Goal: Browse casually: Explore the website without a specific task or goal

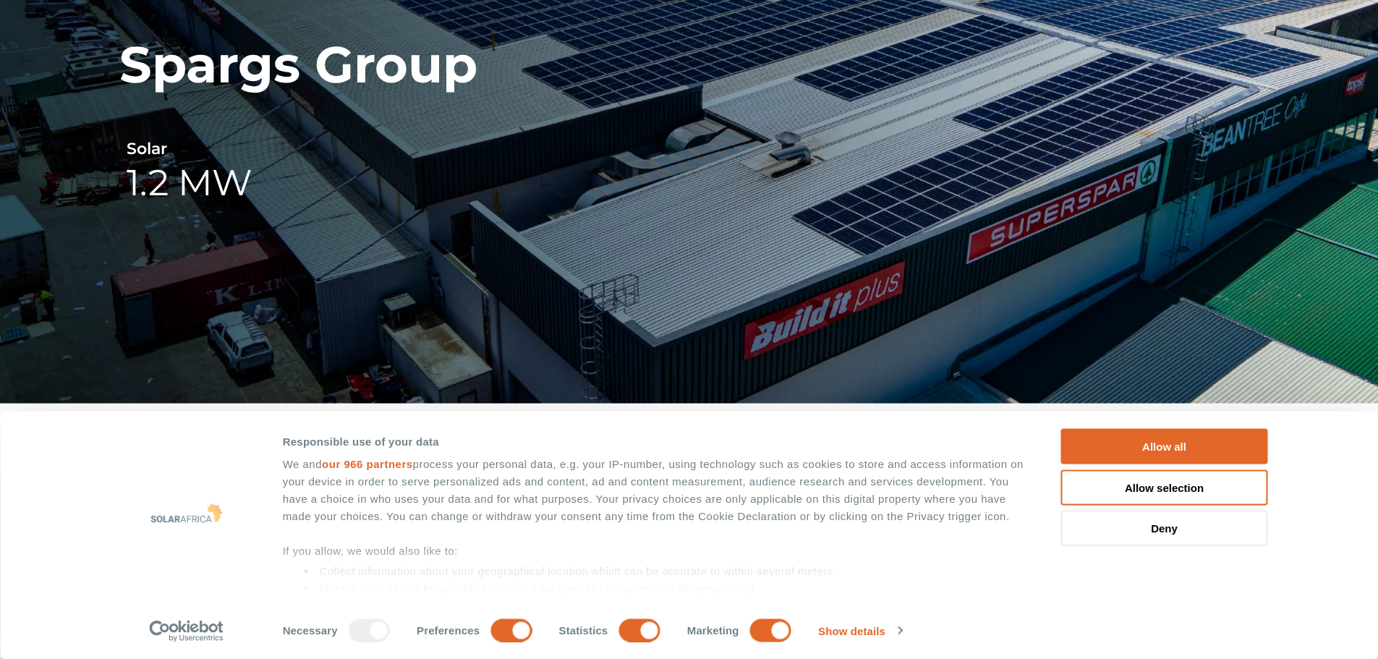
scroll to position [217, 0]
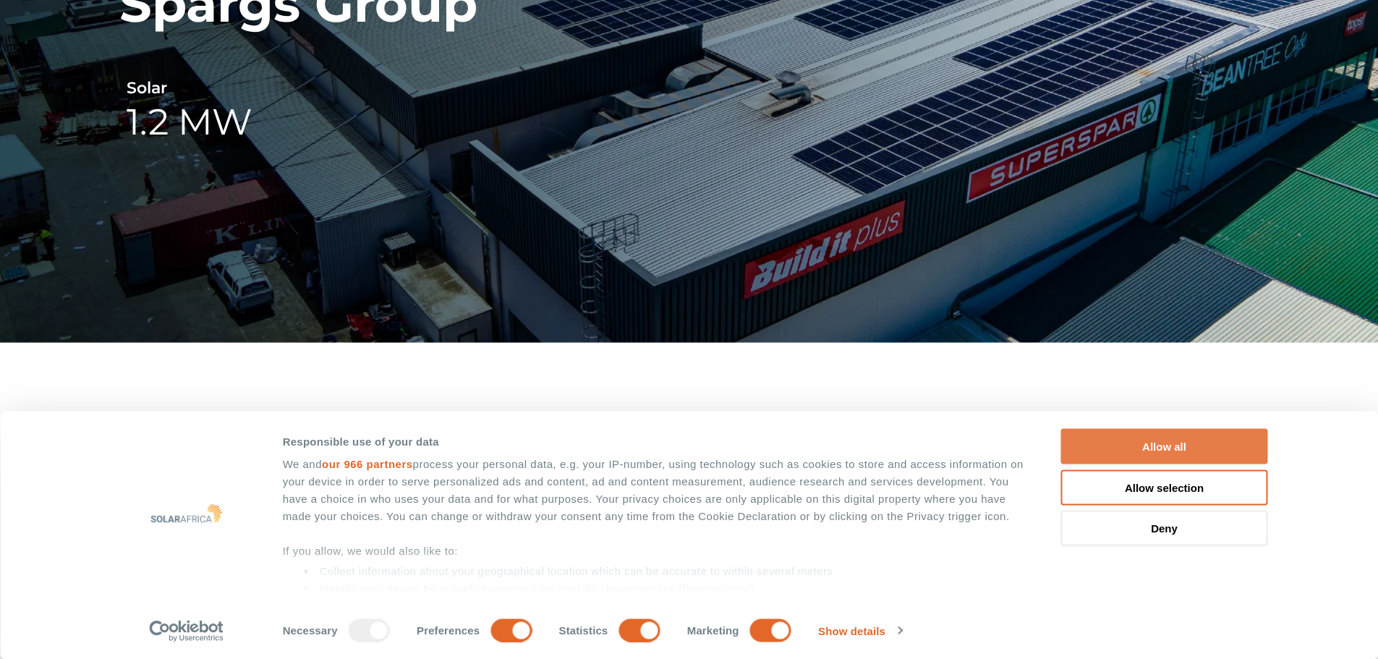
click at [1156, 443] on button "Allow all" at bounding box center [1164, 446] width 207 height 35
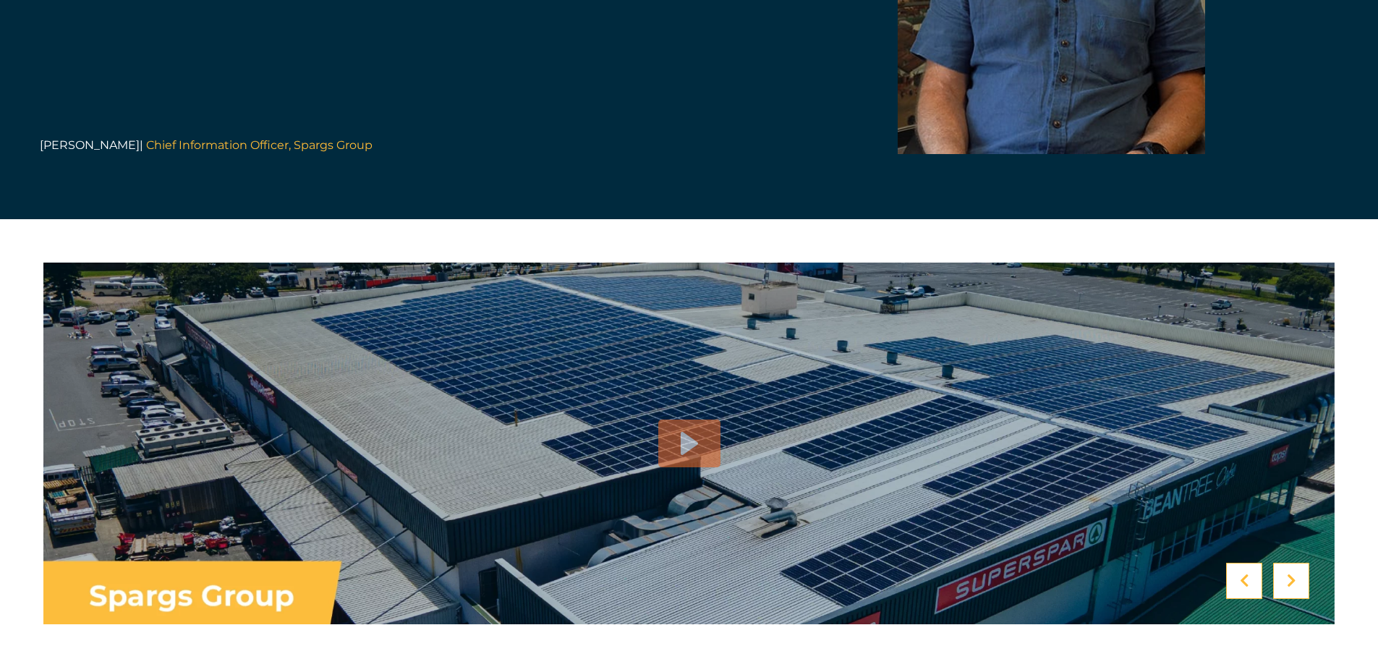
scroll to position [3472, 0]
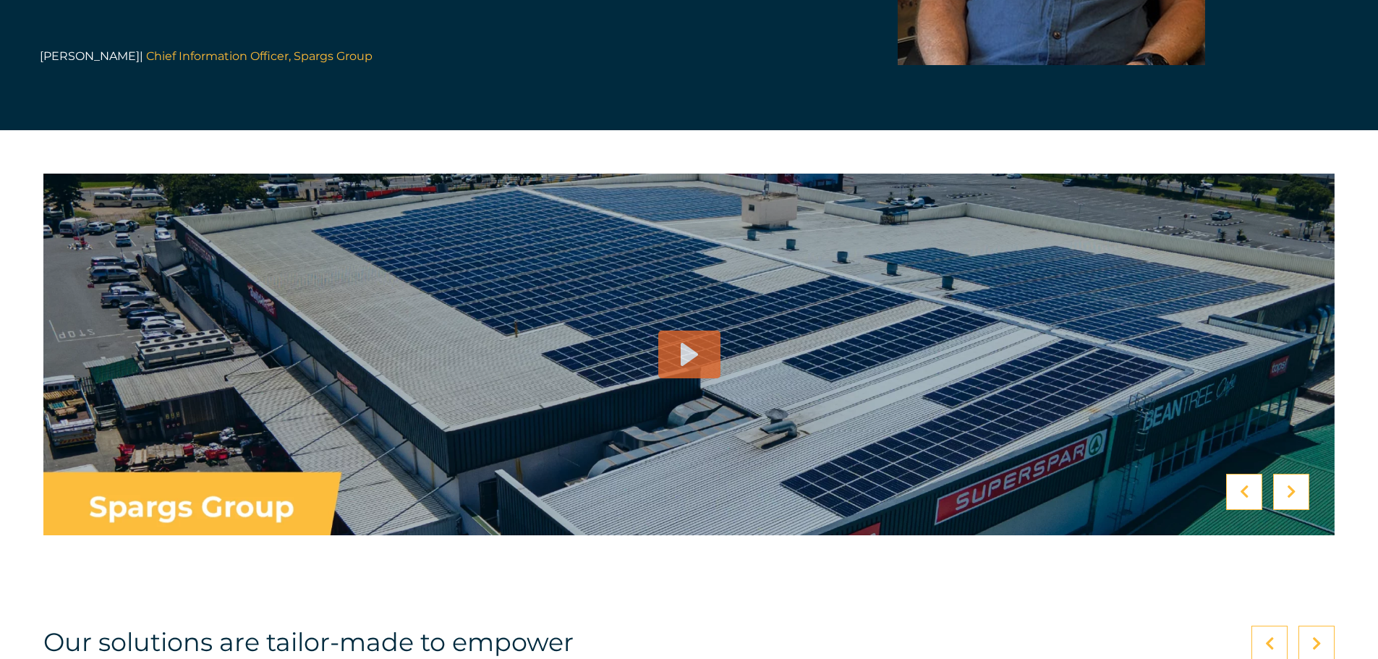
click at [685, 343] on icon at bounding box center [689, 354] width 17 height 23
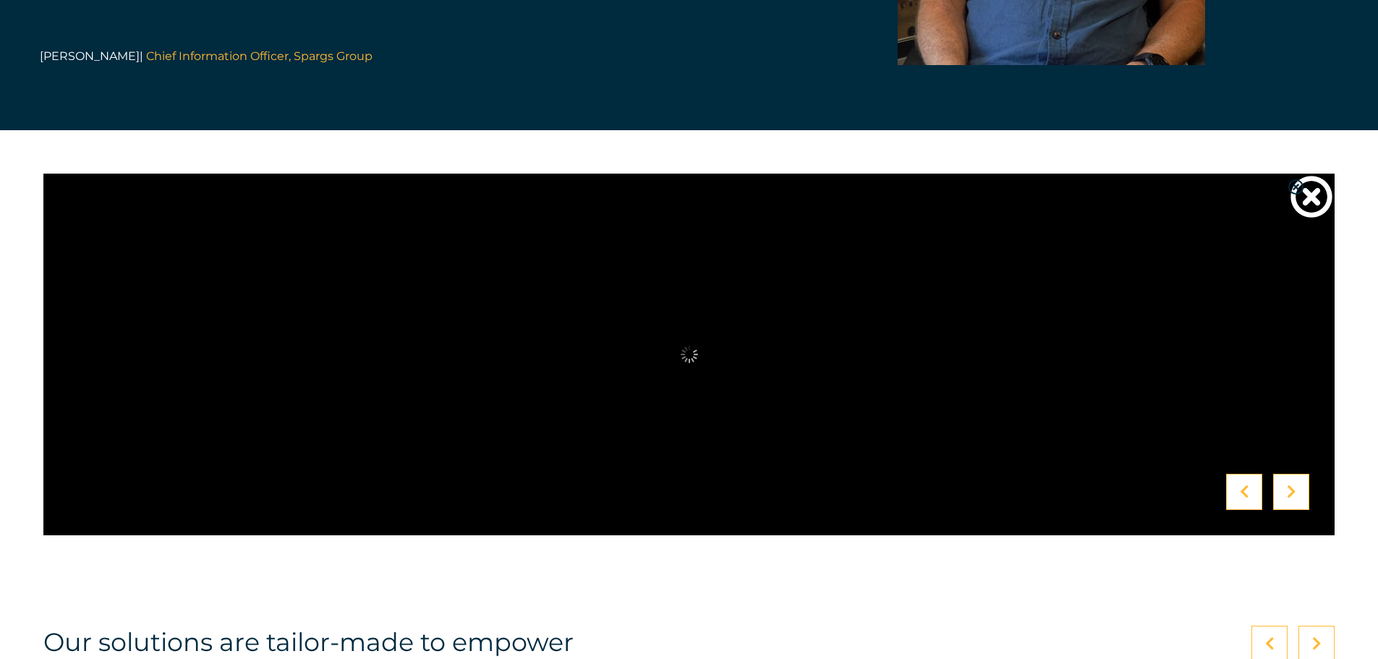
click at [1296, 474] on div at bounding box center [1291, 492] width 36 height 36
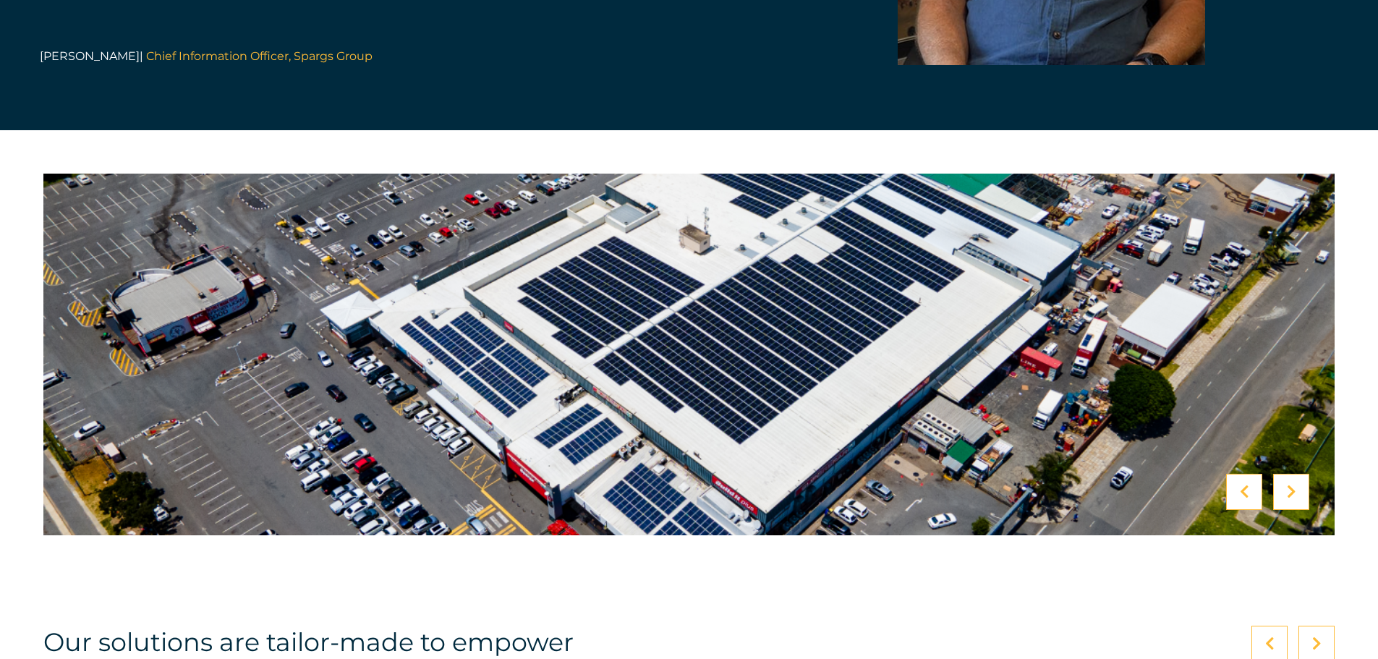
click at [1296, 474] on div at bounding box center [1291, 492] width 36 height 36
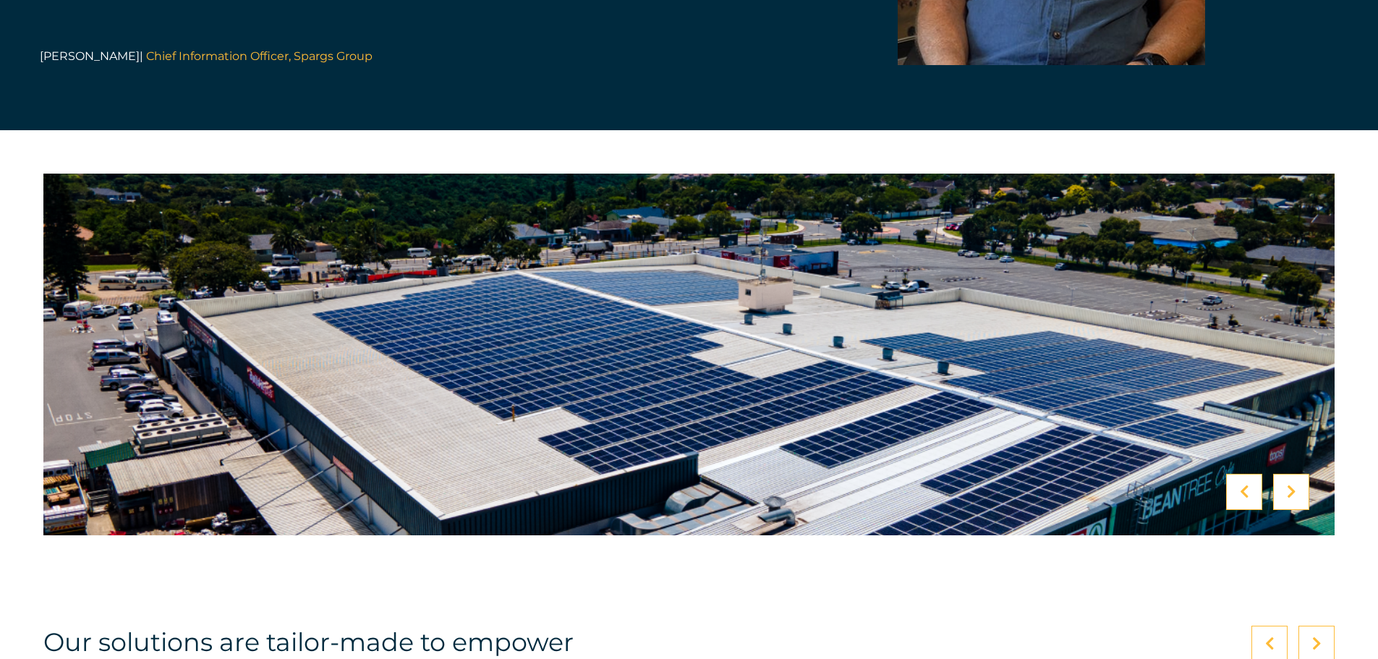
click at [1296, 474] on div at bounding box center [1291, 492] width 36 height 36
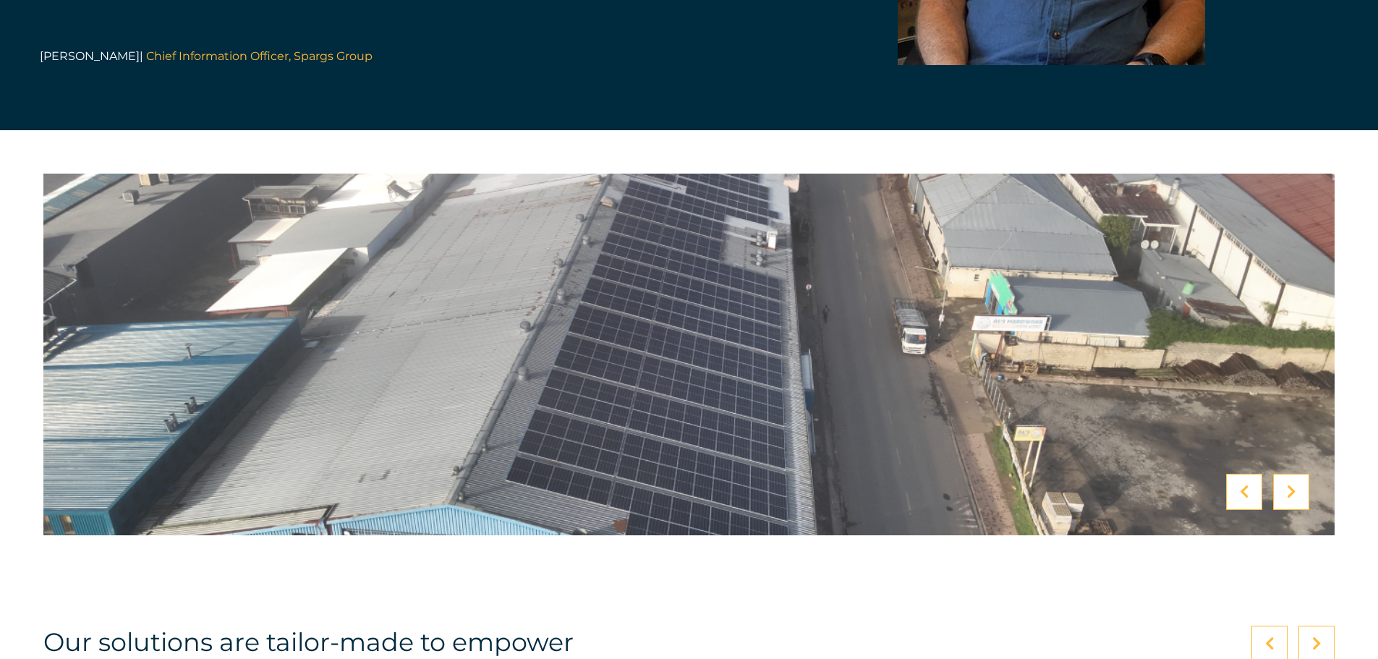
click at [1296, 474] on div at bounding box center [1291, 492] width 36 height 36
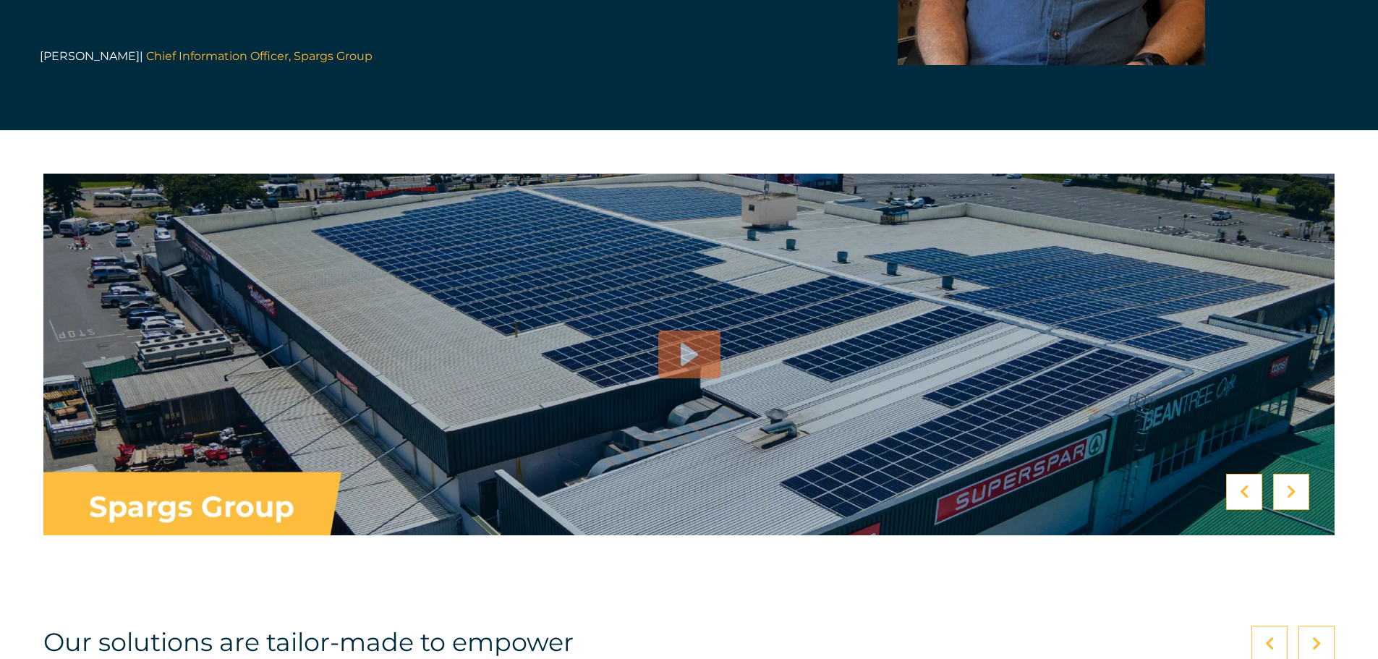
click at [1296, 474] on div at bounding box center [1291, 492] width 36 height 36
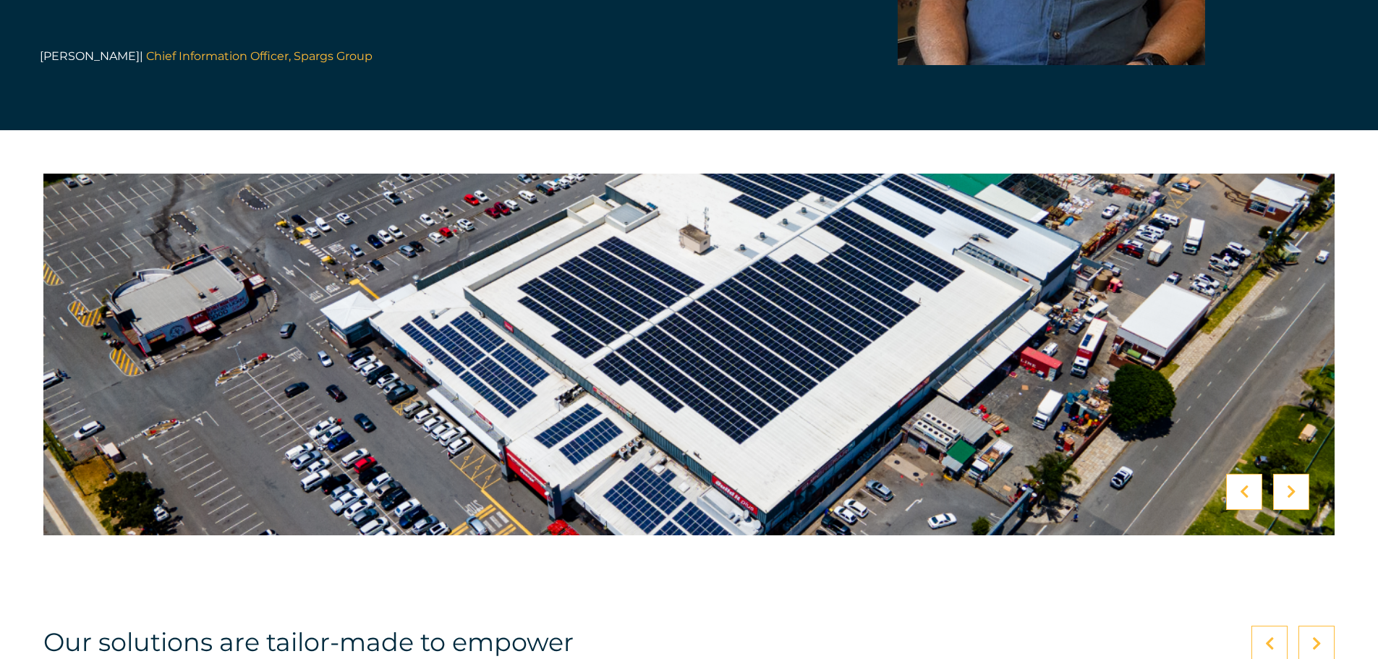
click at [1241, 485] on icon at bounding box center [1244, 492] width 9 height 14
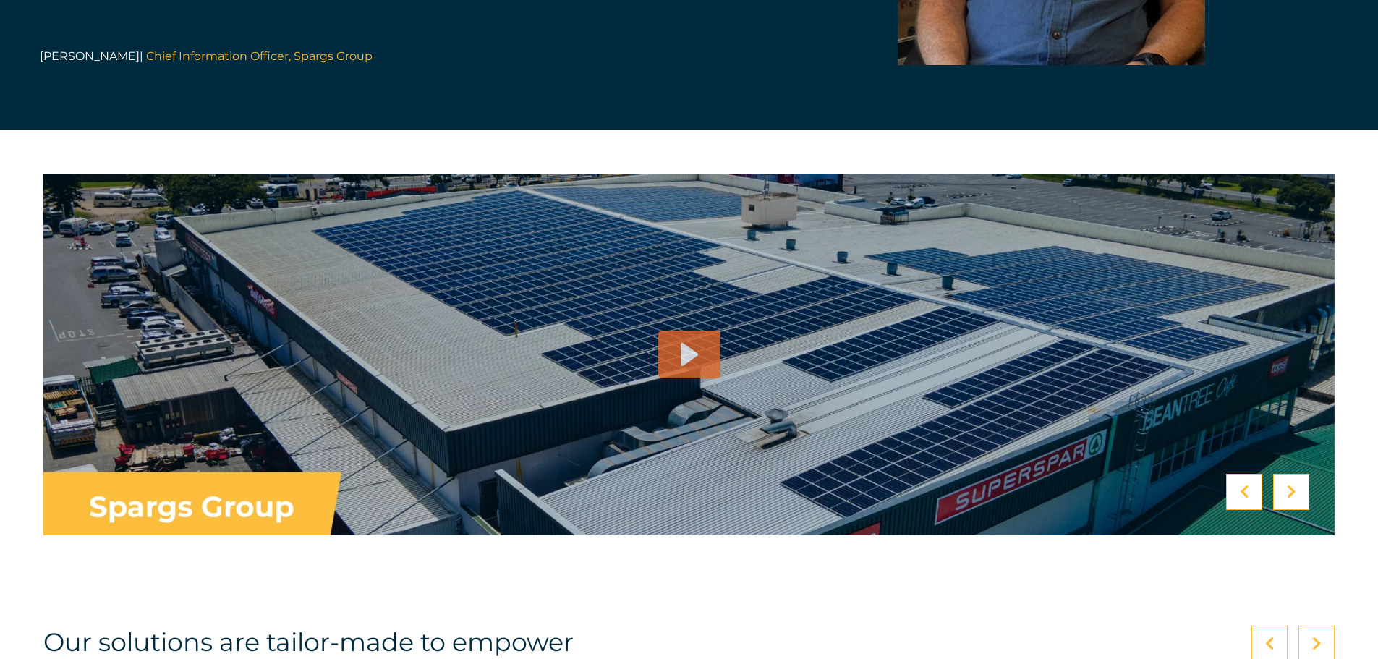
click at [684, 343] on icon at bounding box center [689, 354] width 17 height 23
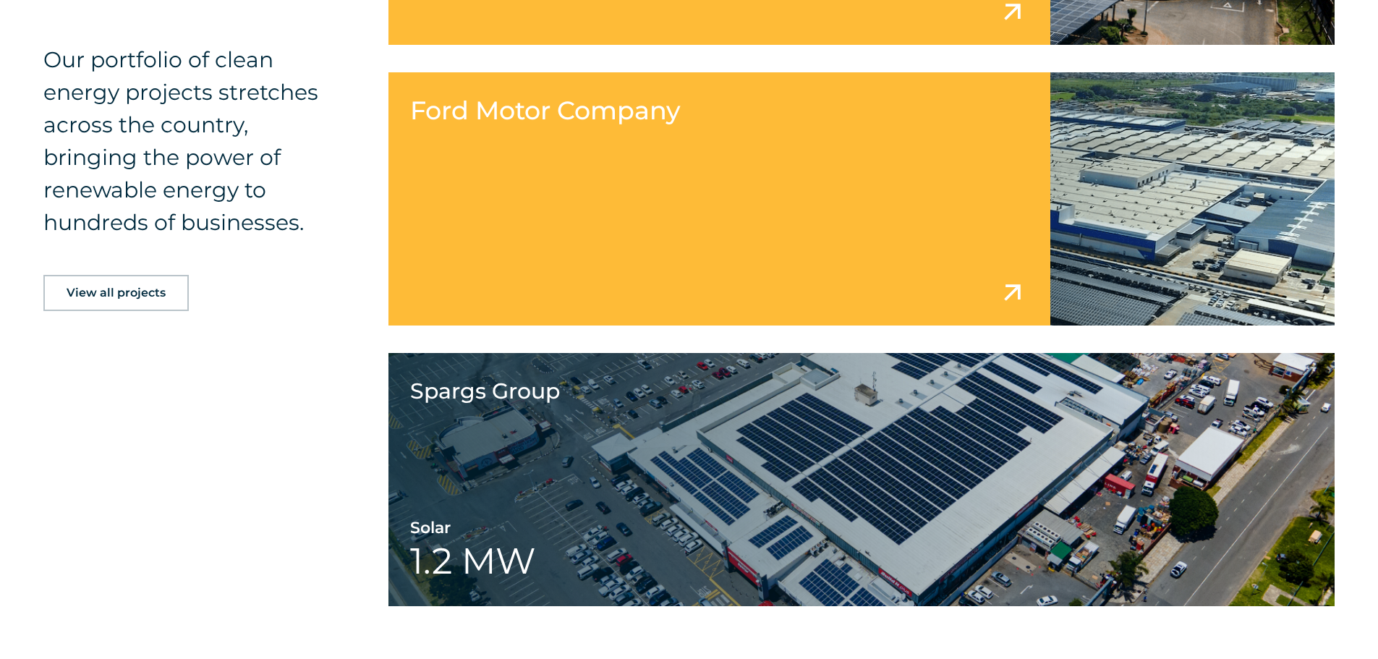
scroll to position [4919, 0]
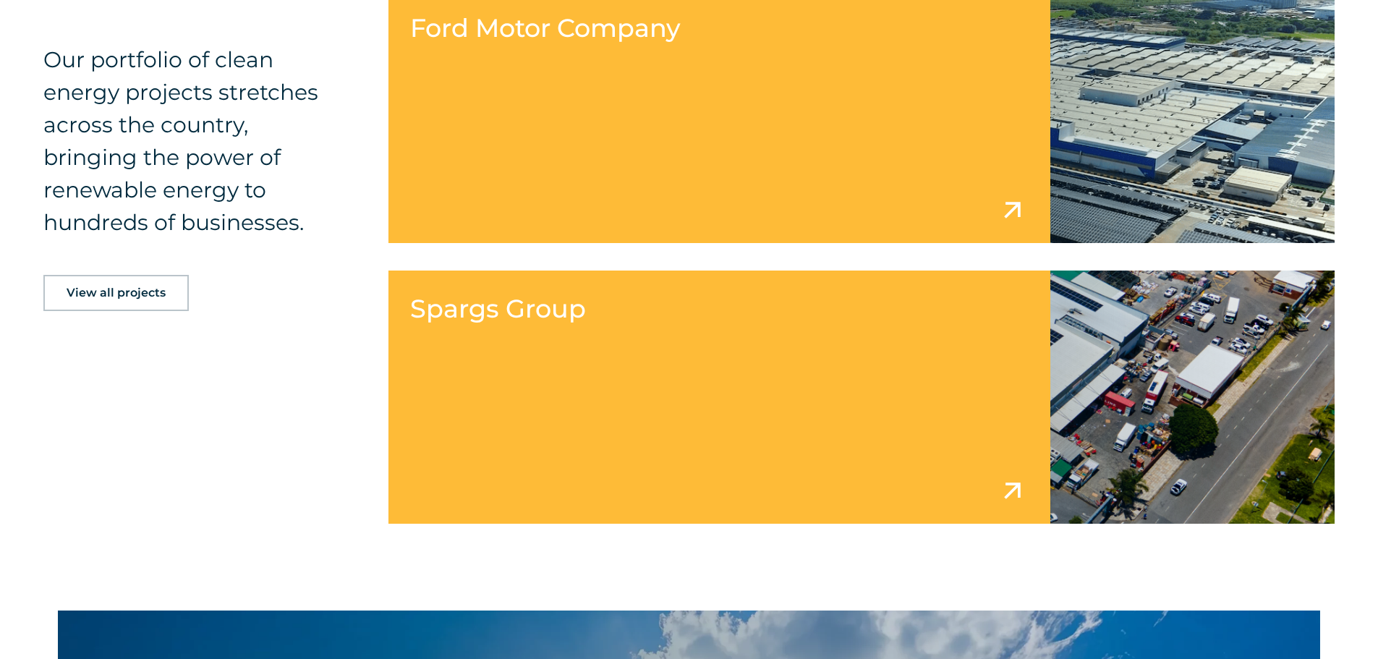
click at [699, 386] on link at bounding box center [861, 397] width 947 height 253
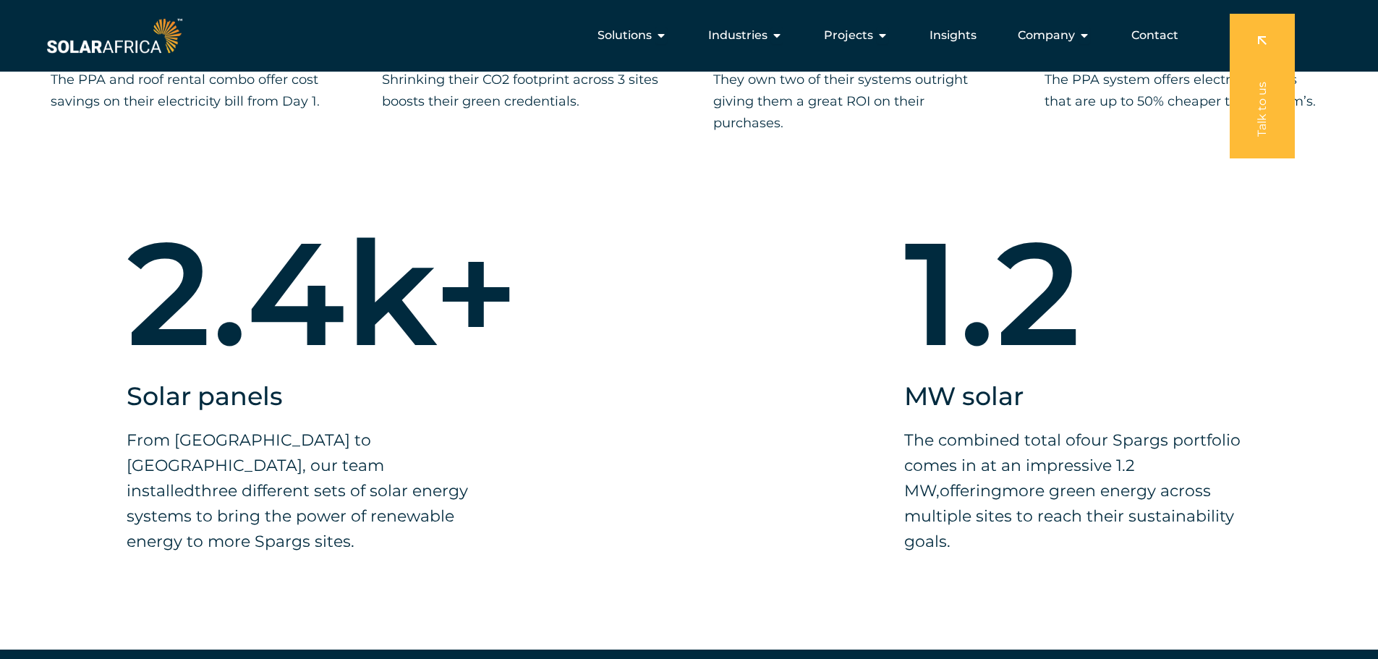
scroll to position [2409, 0]
